Goal: Information Seeking & Learning: Check status

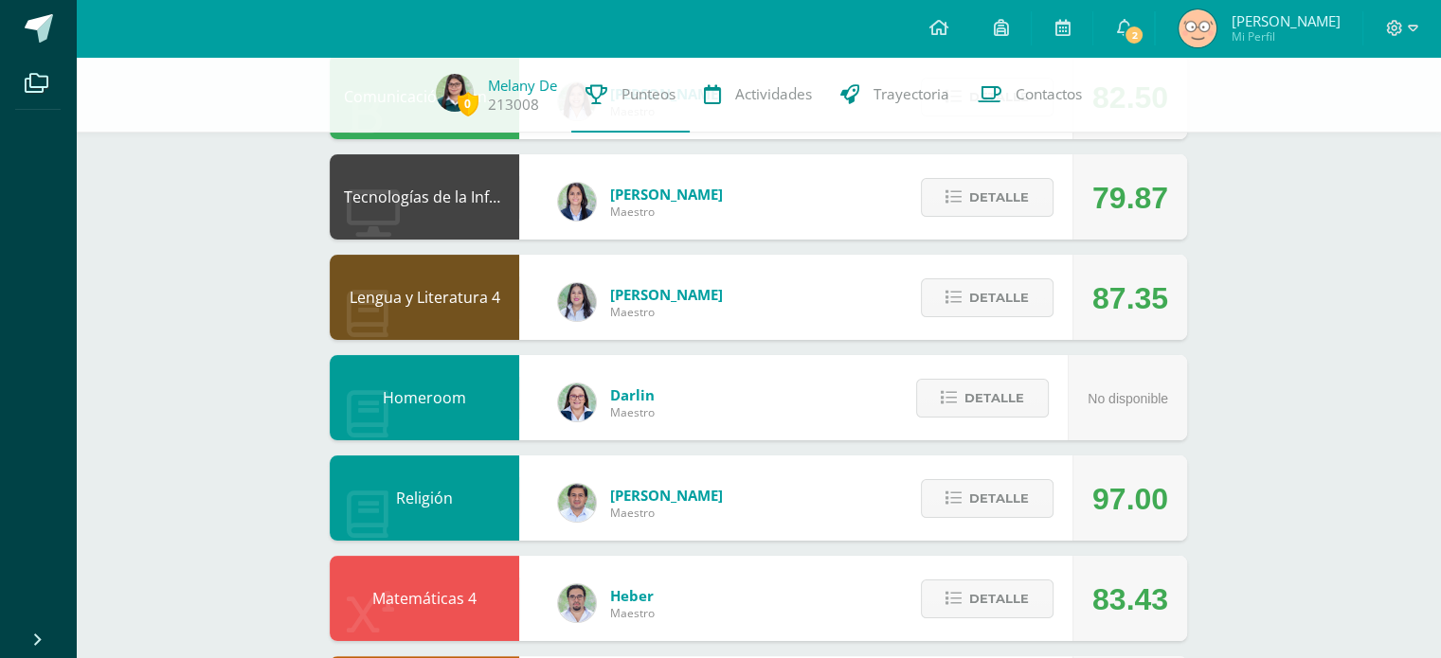
scroll to position [291, 0]
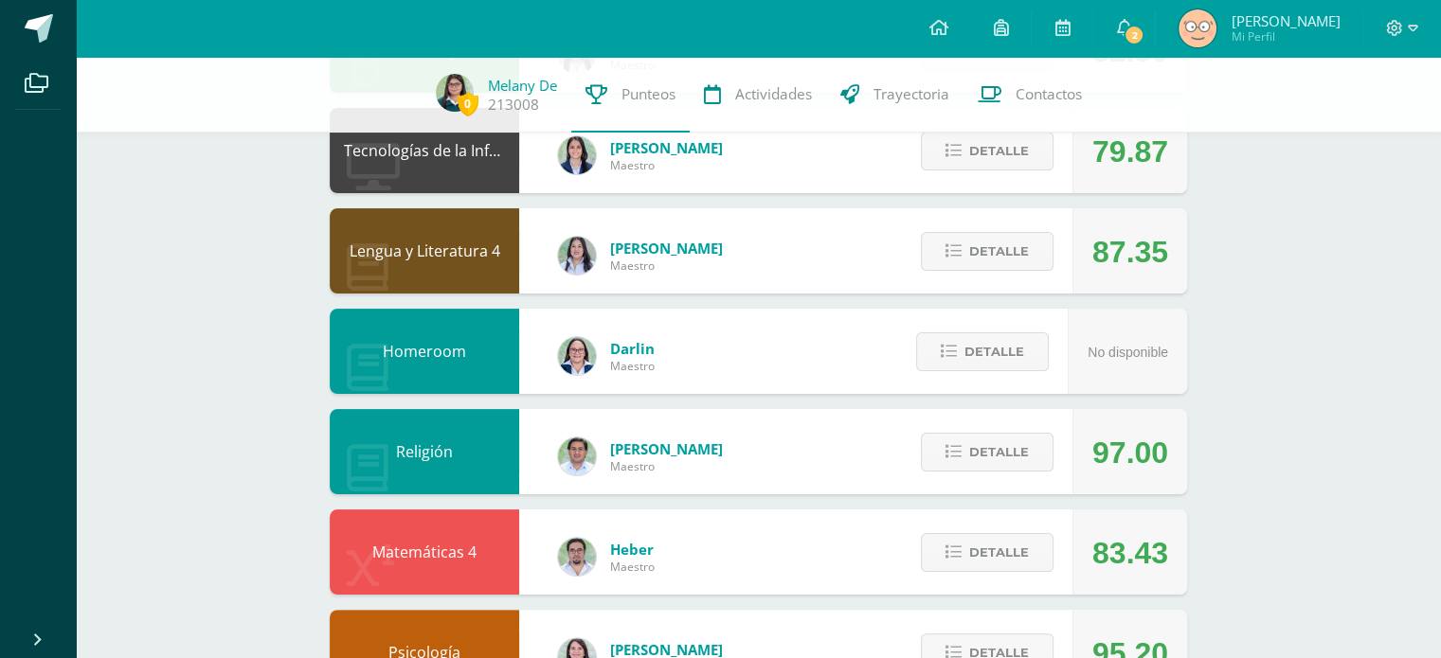
click at [1124, 356] on span "No disponible" at bounding box center [1127, 352] width 81 height 15
click at [1149, 395] on div "Comunicación y Lenguaje L3 Inglés 4 [PERSON_NAME] Maestro 82.50 [GEOGRAPHIC_DAT…" at bounding box center [758, 603] width 857 height 1190
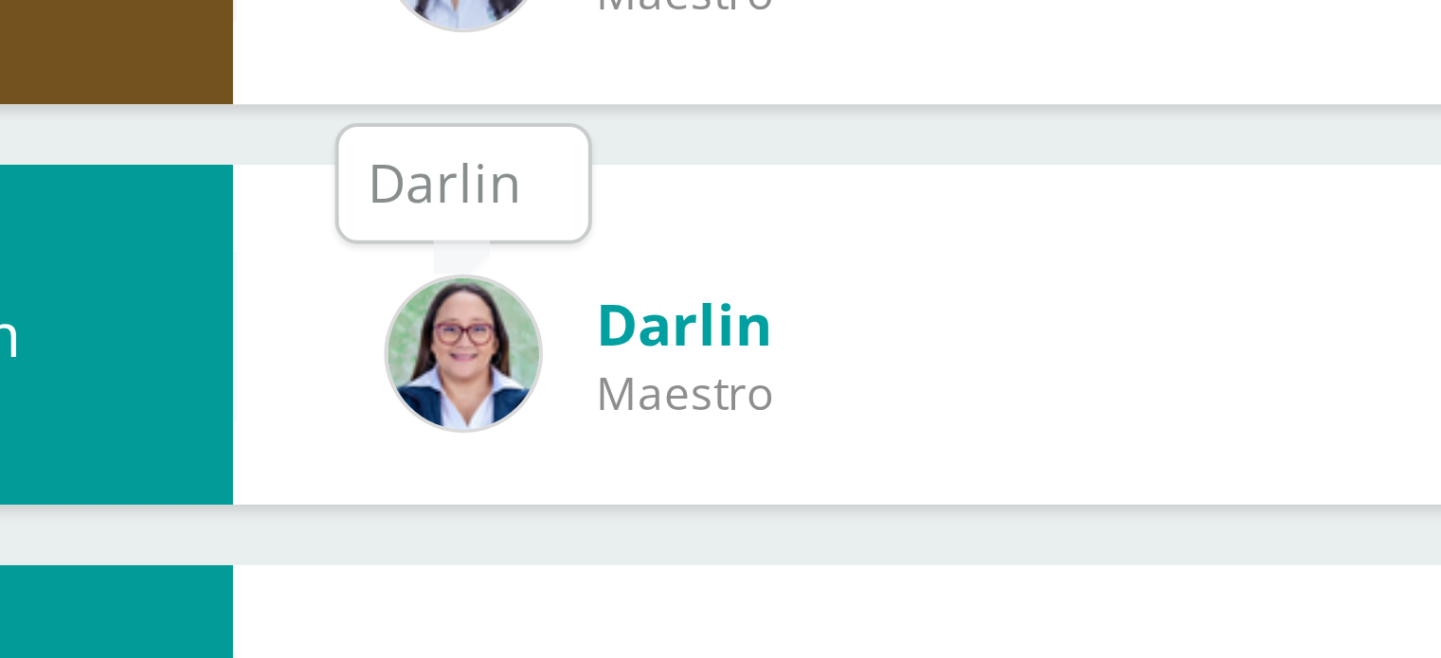
click at [568, 350] on img at bounding box center [577, 356] width 38 height 38
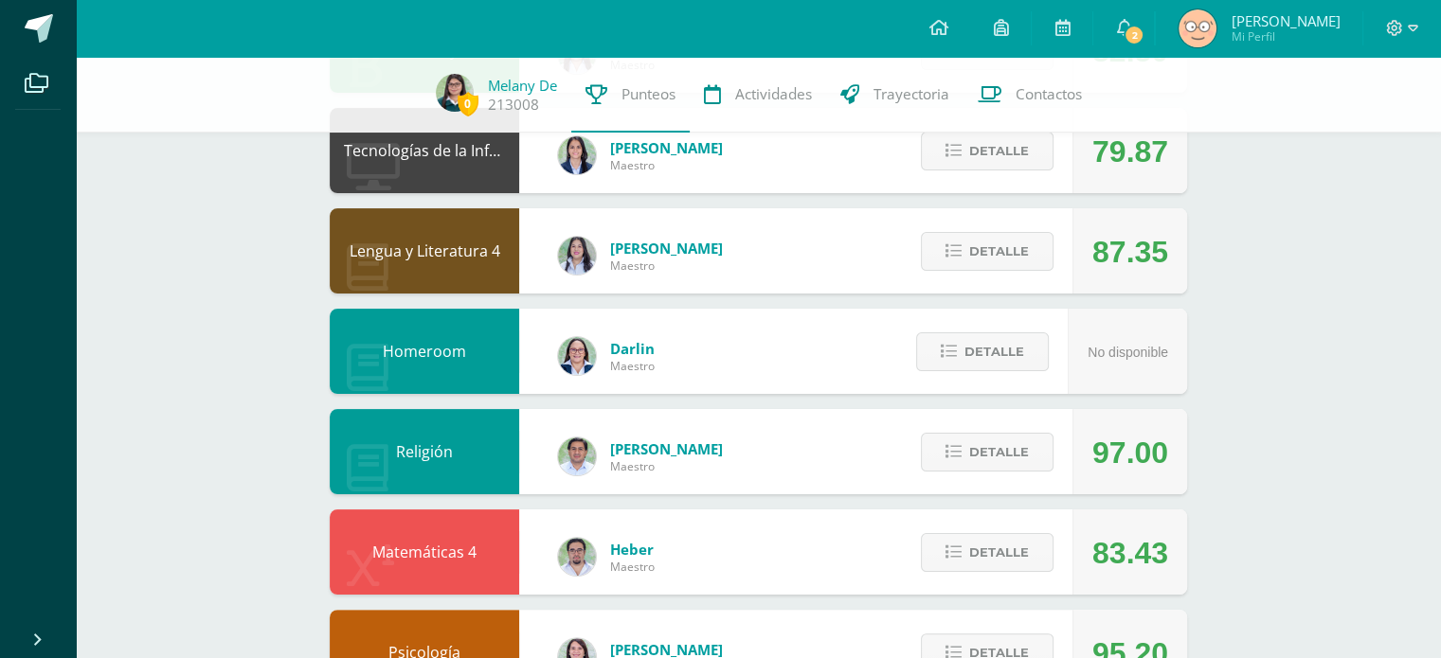
click at [1159, 288] on div "87.35" at bounding box center [1130, 251] width 76 height 85
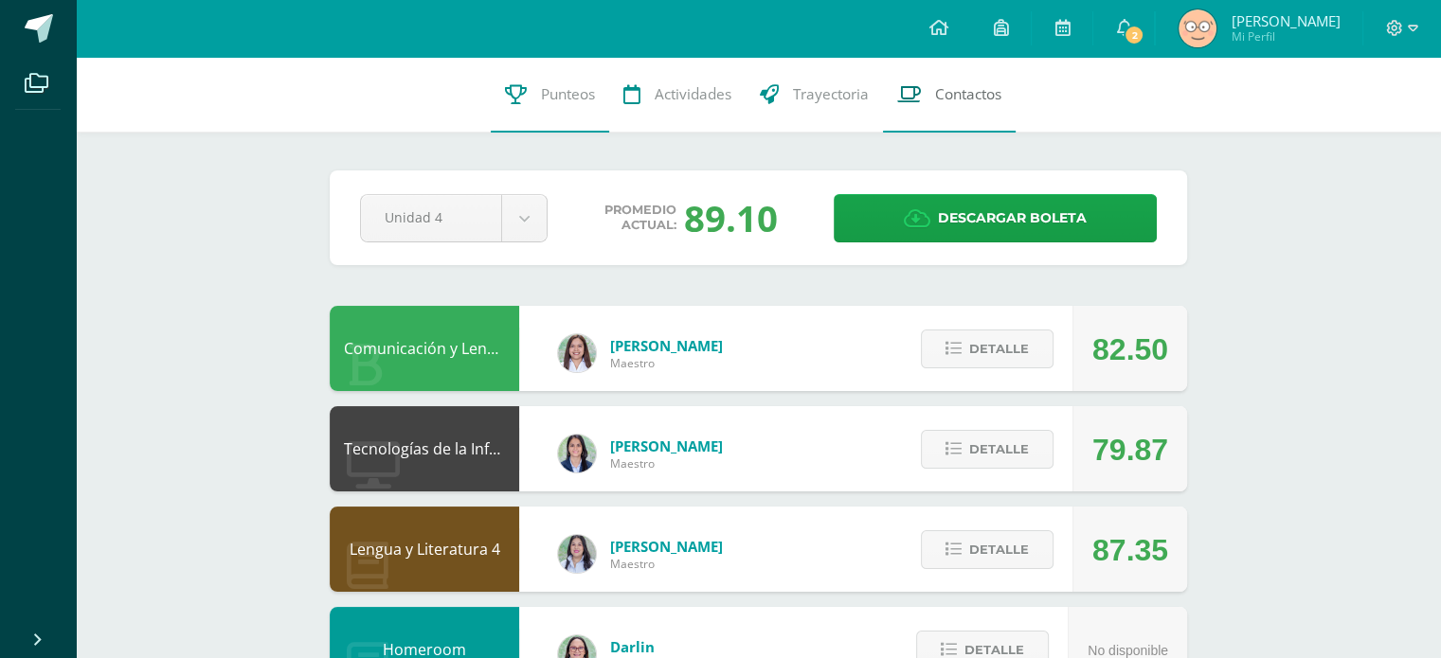
click at [975, 86] on span "Contactos" at bounding box center [968, 94] width 66 height 20
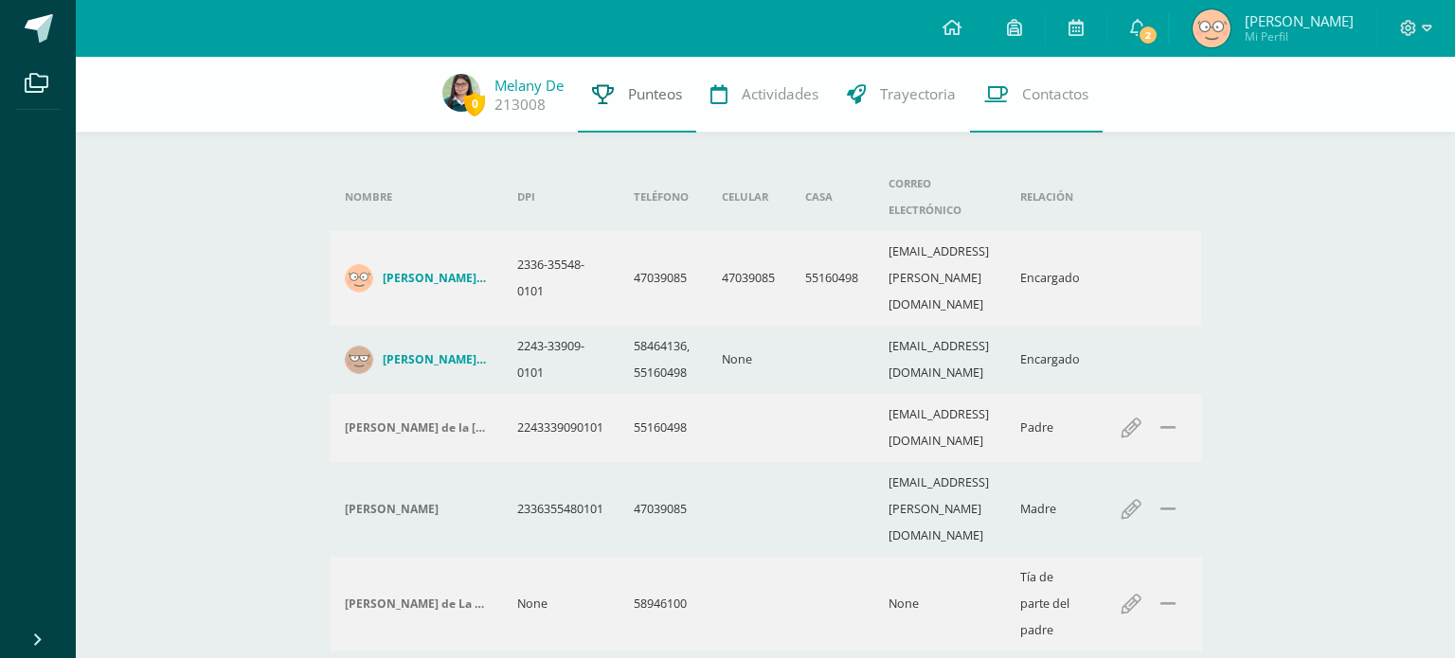
click at [632, 103] on span "Punteos" at bounding box center [655, 94] width 54 height 20
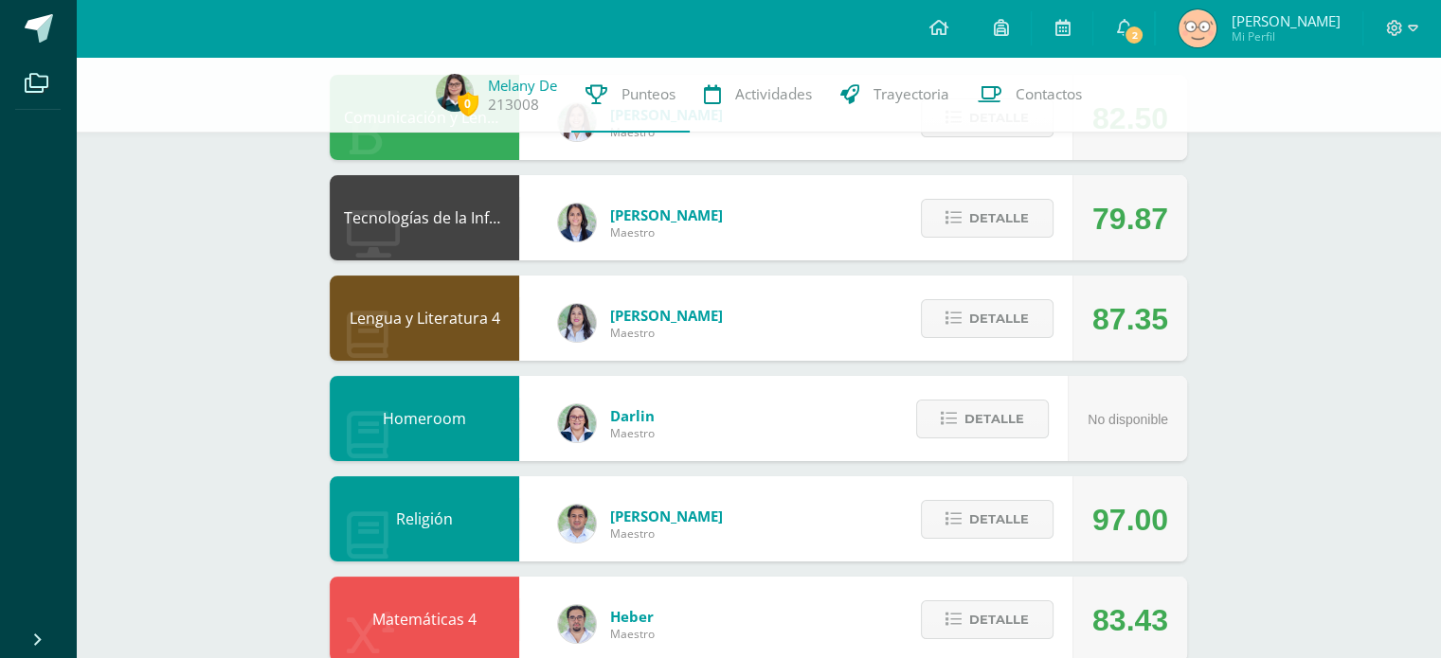
scroll to position [250, 0]
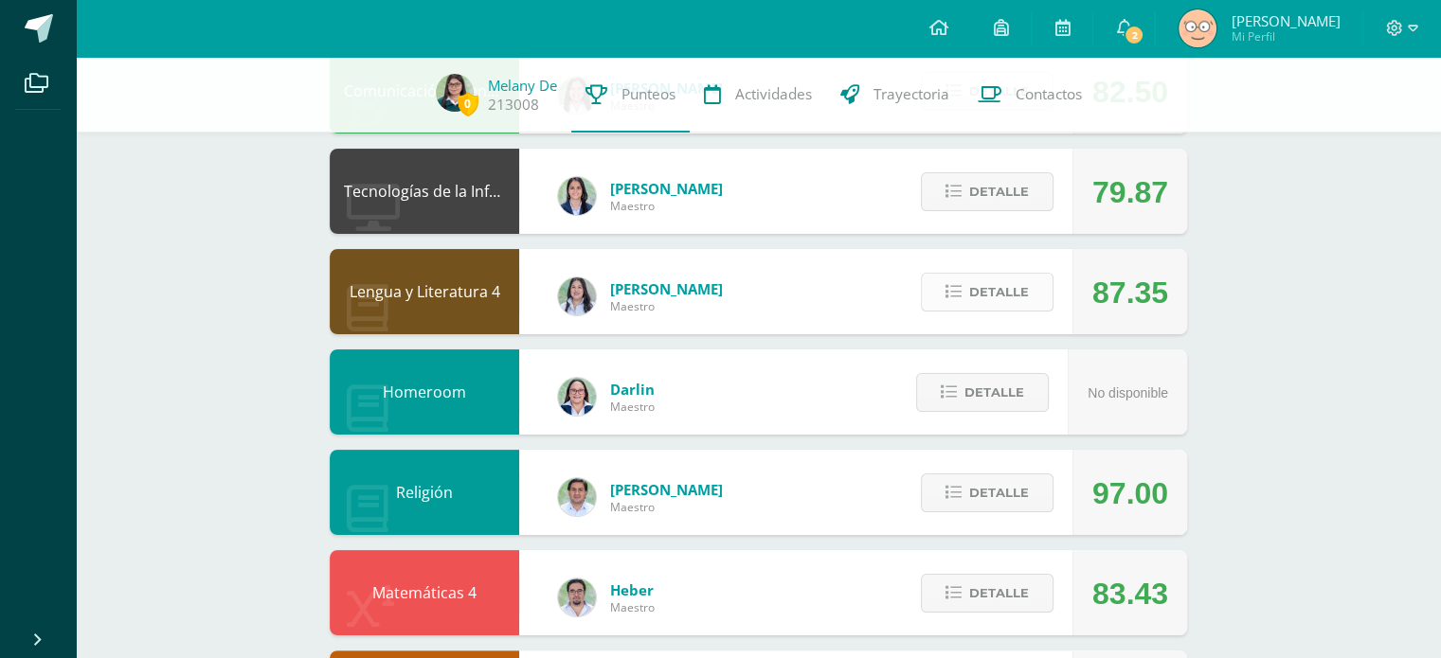
click at [996, 276] on span "Detalle" at bounding box center [999, 292] width 60 height 35
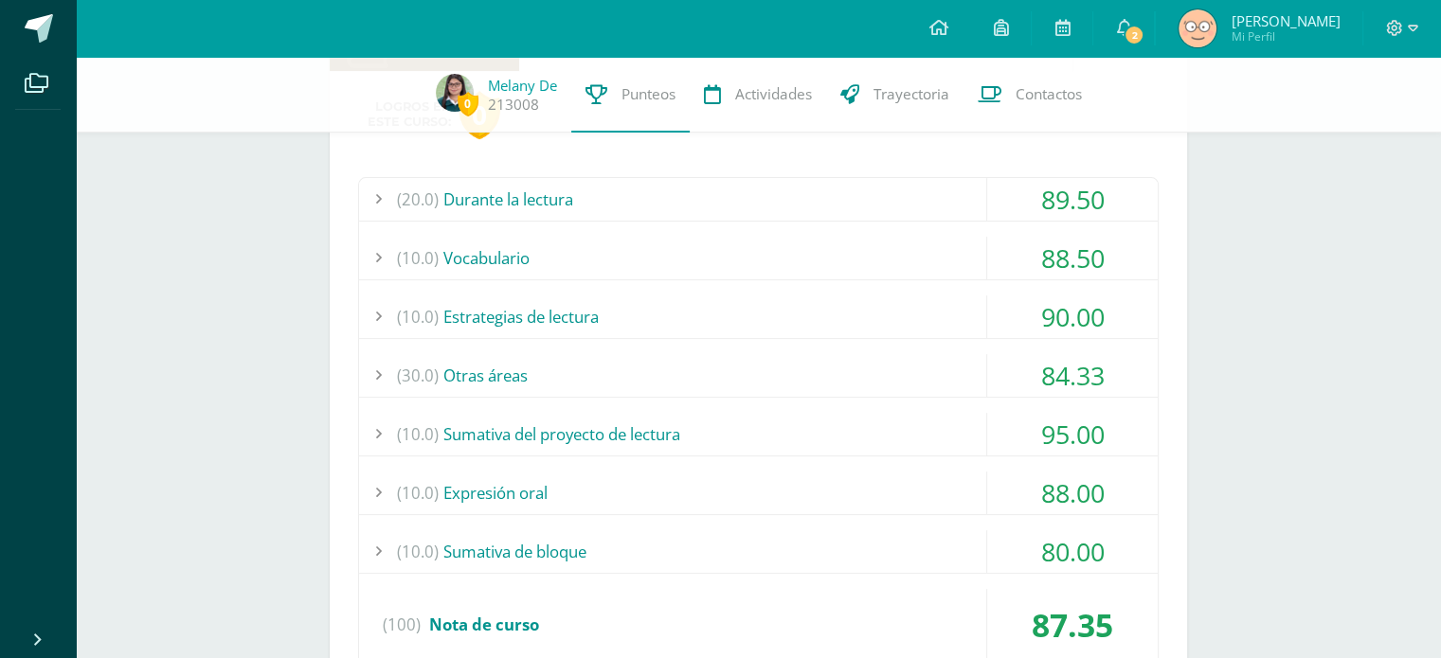
scroll to position [514, 0]
click at [527, 319] on div "(10.0) Estrategias de lectura" at bounding box center [758, 316] width 798 height 43
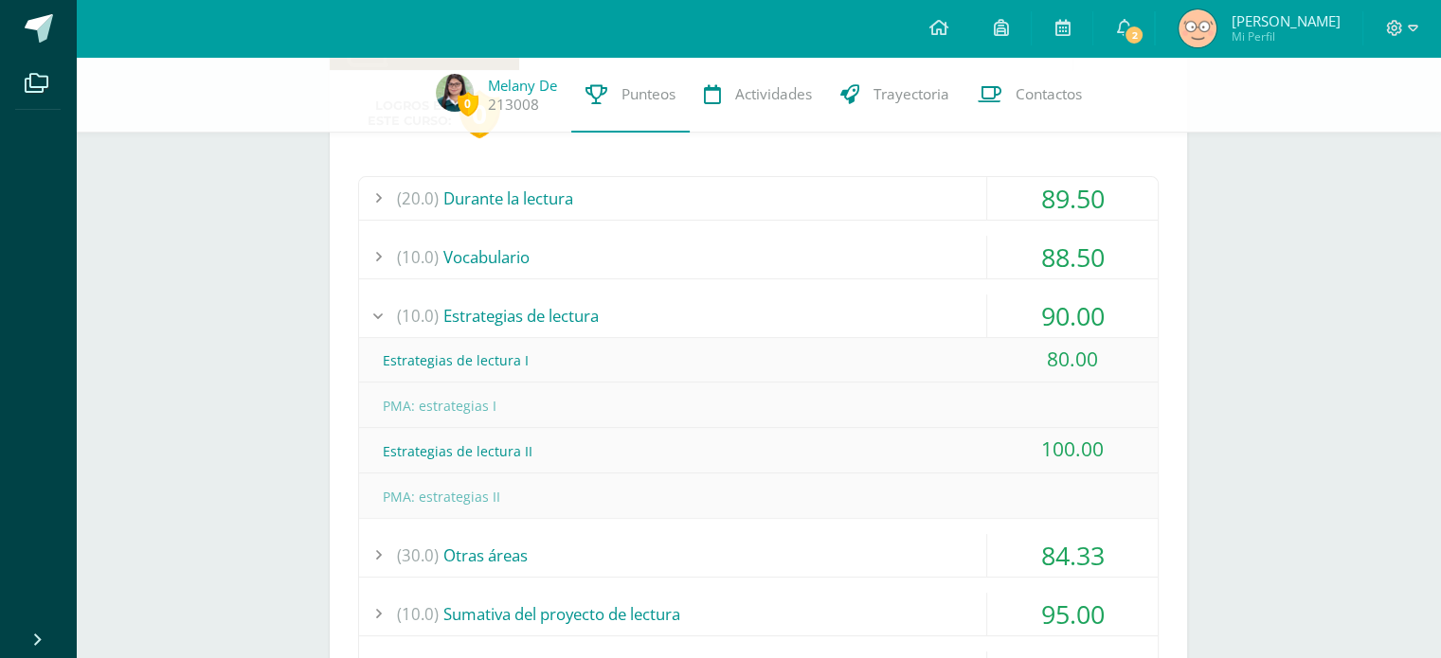
click at [544, 207] on div "(20.0) Durante la lectura" at bounding box center [758, 198] width 798 height 43
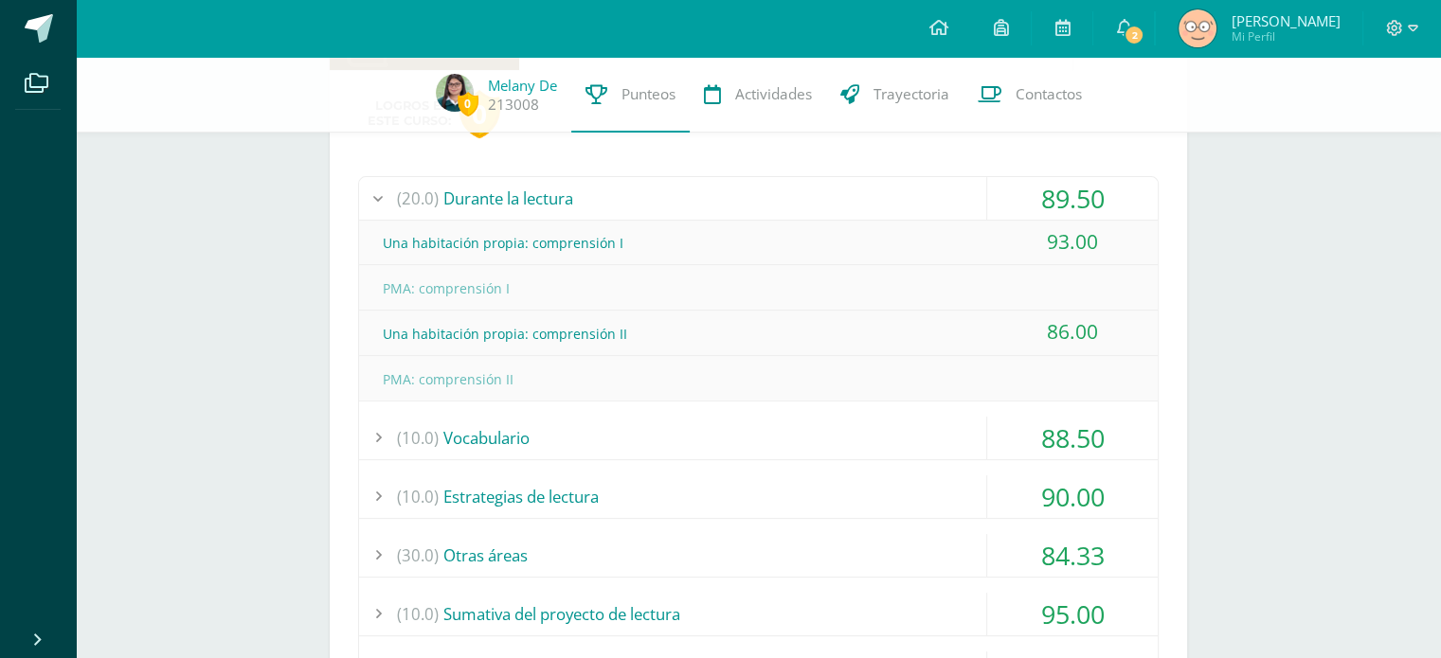
click at [544, 207] on div "(20.0) Durante la lectura" at bounding box center [758, 198] width 798 height 43
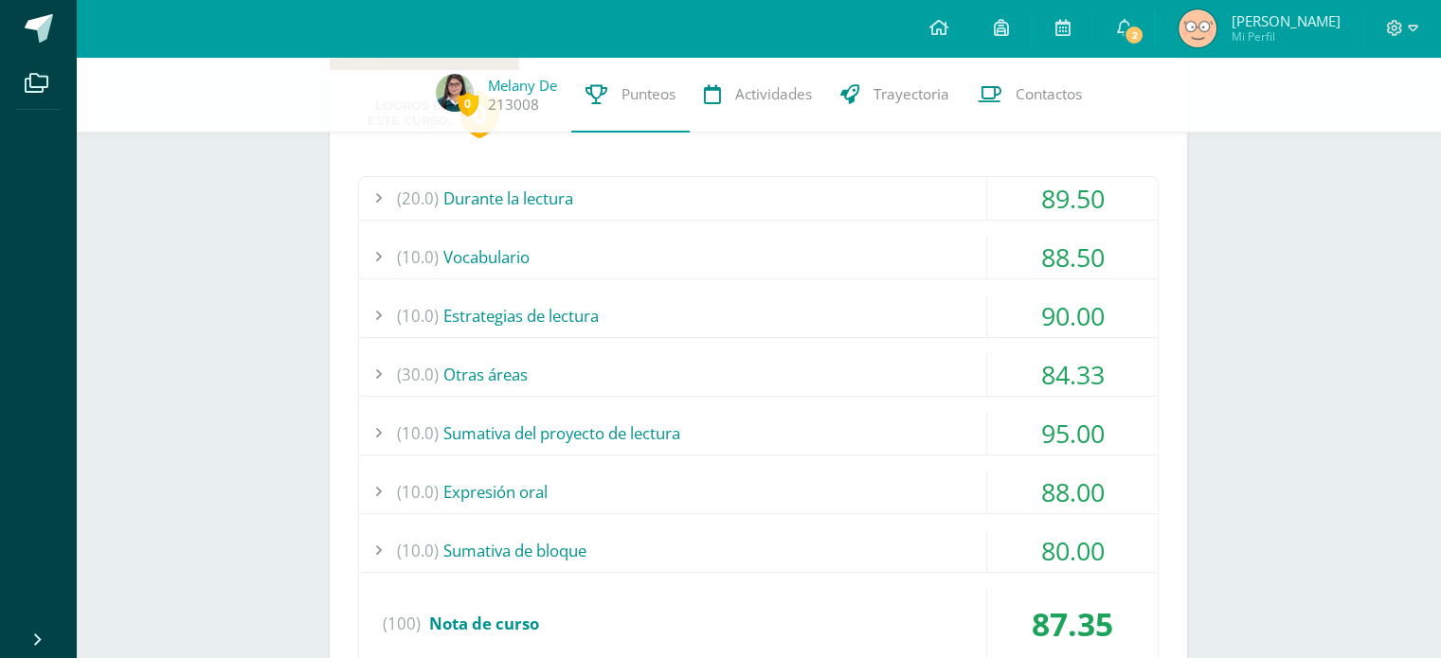
click at [528, 481] on div "(10.0) Expresión oral" at bounding box center [758, 492] width 798 height 43
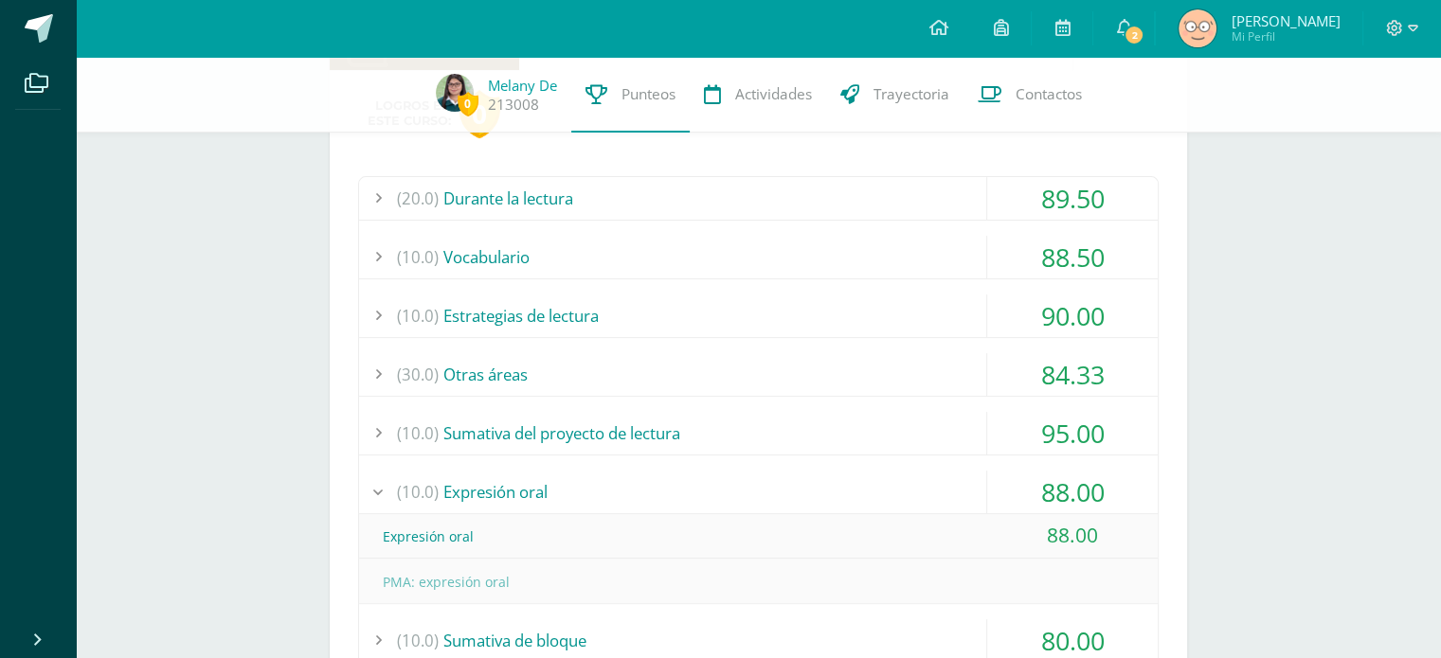
click at [528, 481] on div "(10.0) Expresión oral" at bounding box center [758, 492] width 798 height 43
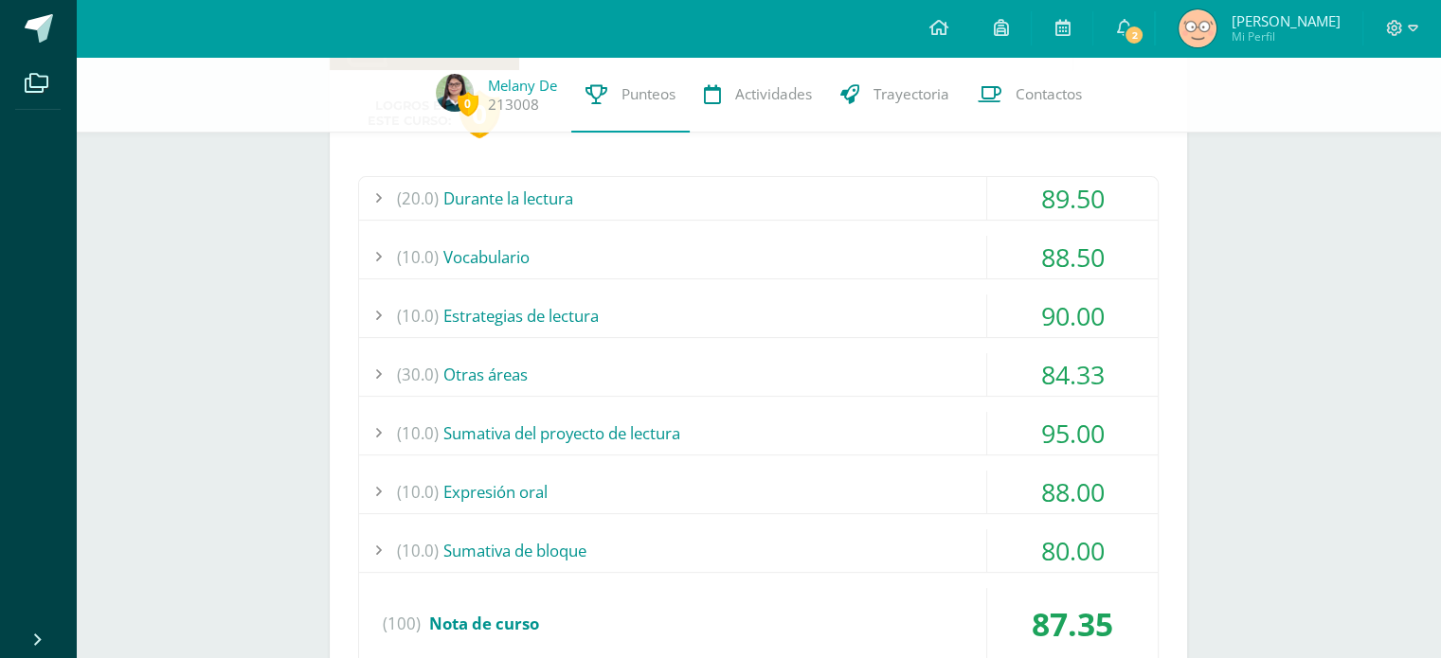
click at [574, 409] on div "(20.0) Durante la lectura 89.50 Una habitación propia: comprensión I 93.00" at bounding box center [758, 426] width 800 height 500
click at [586, 427] on div "(10.0) Sumativa del proyecto de lectura" at bounding box center [758, 433] width 798 height 43
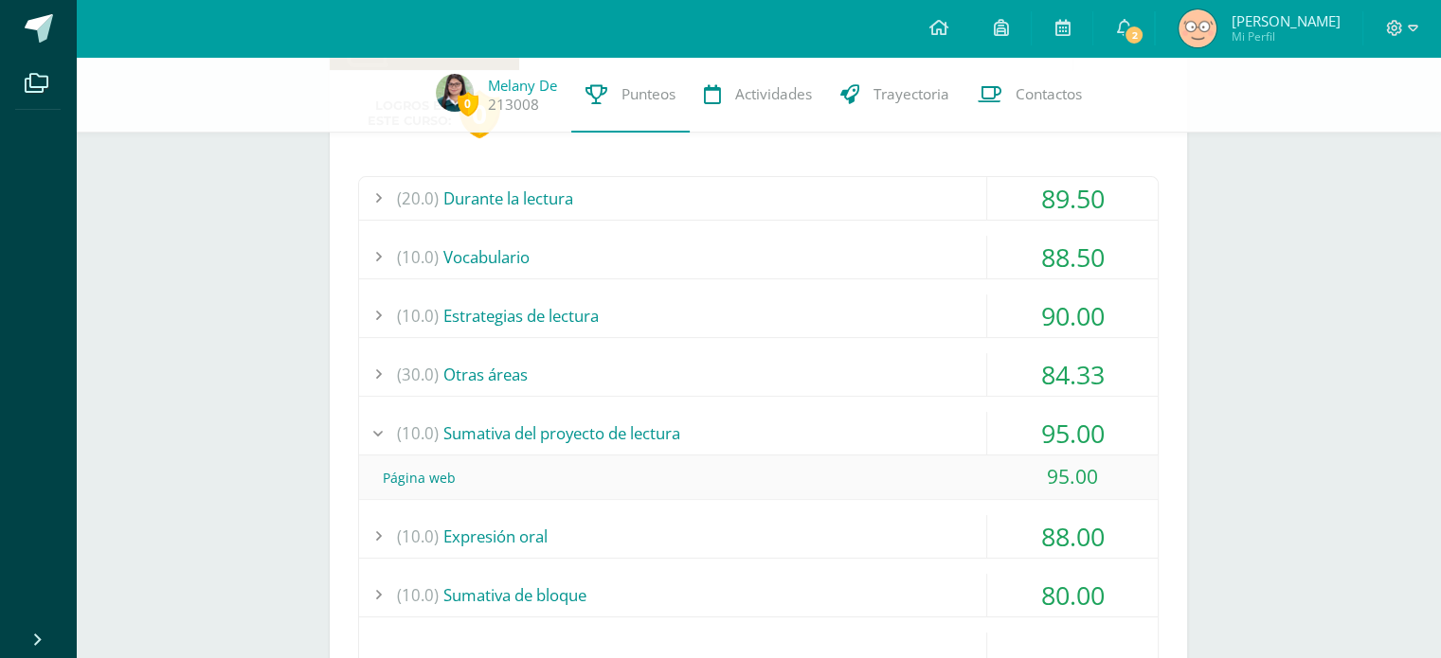
scroll to position [533, 0]
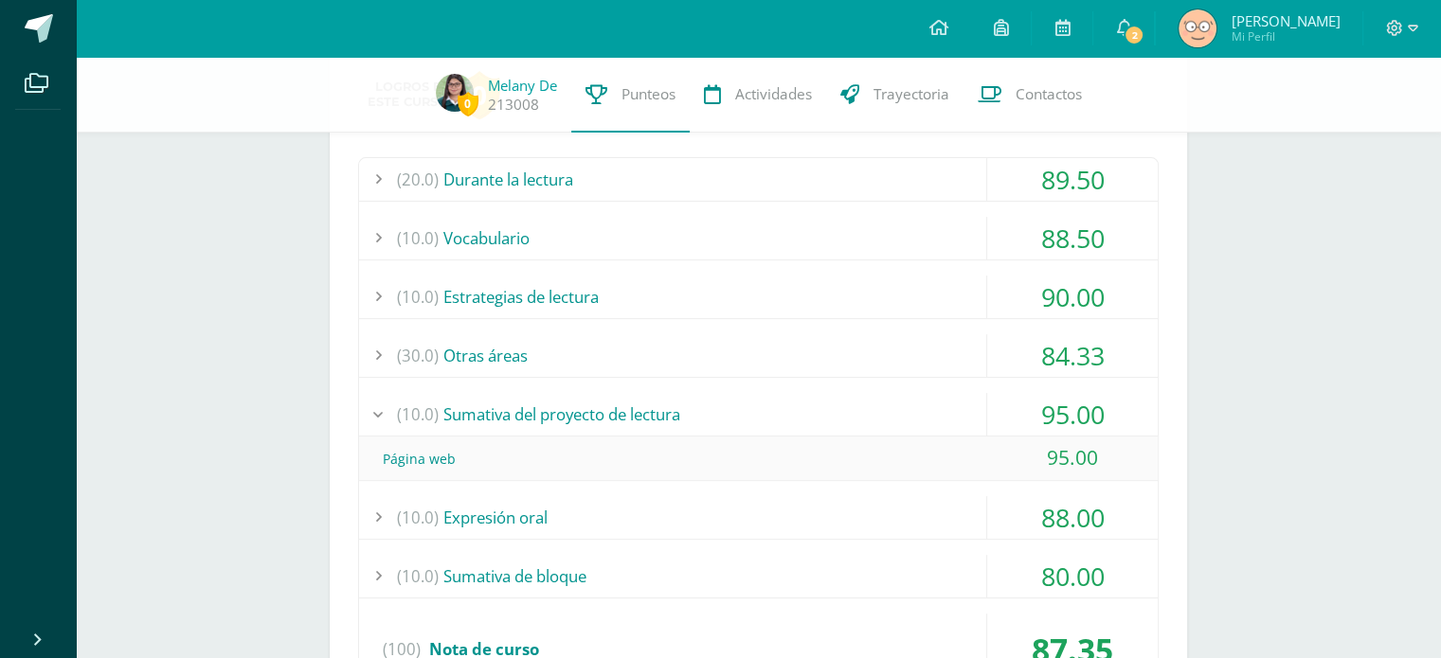
click at [535, 368] on div "(30.0) Otras áreas" at bounding box center [758, 355] width 798 height 43
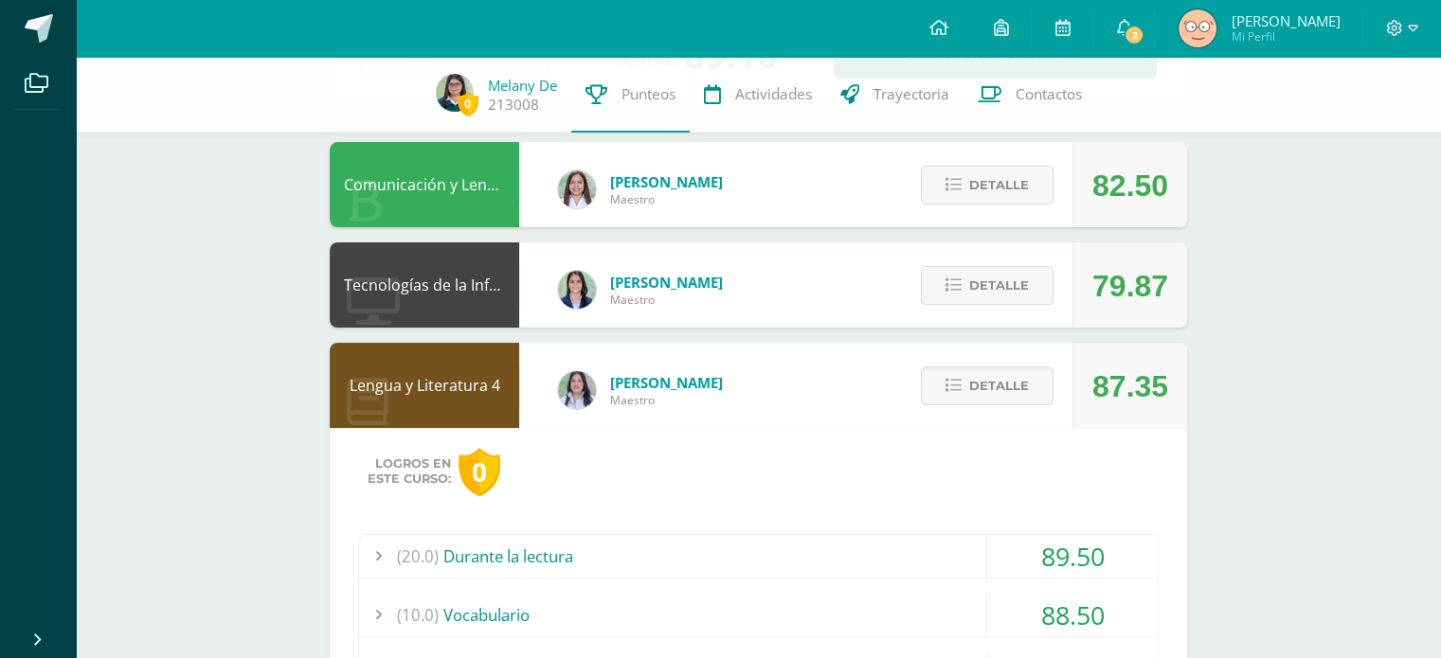
scroll to position [155, 0]
click at [974, 379] on span "Detalle" at bounding box center [999, 386] width 60 height 35
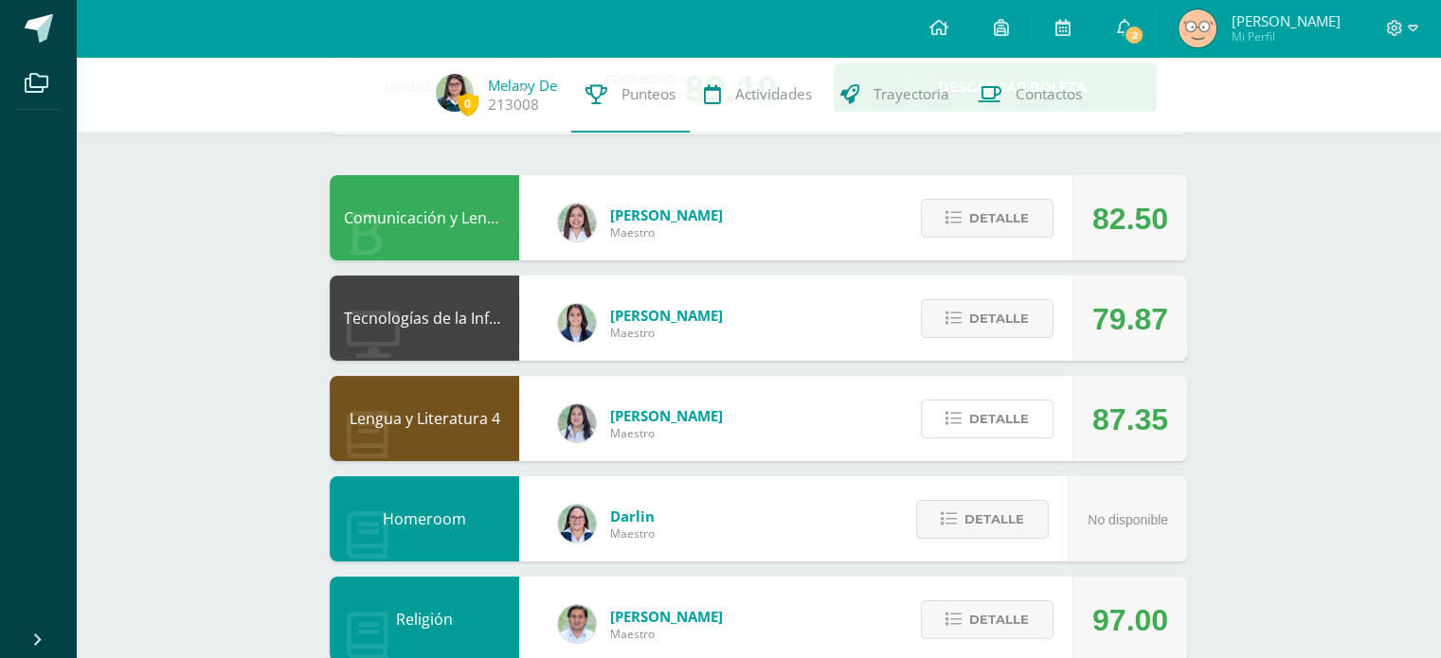
scroll to position [125, 0]
